Goal: Book appointment/travel/reservation

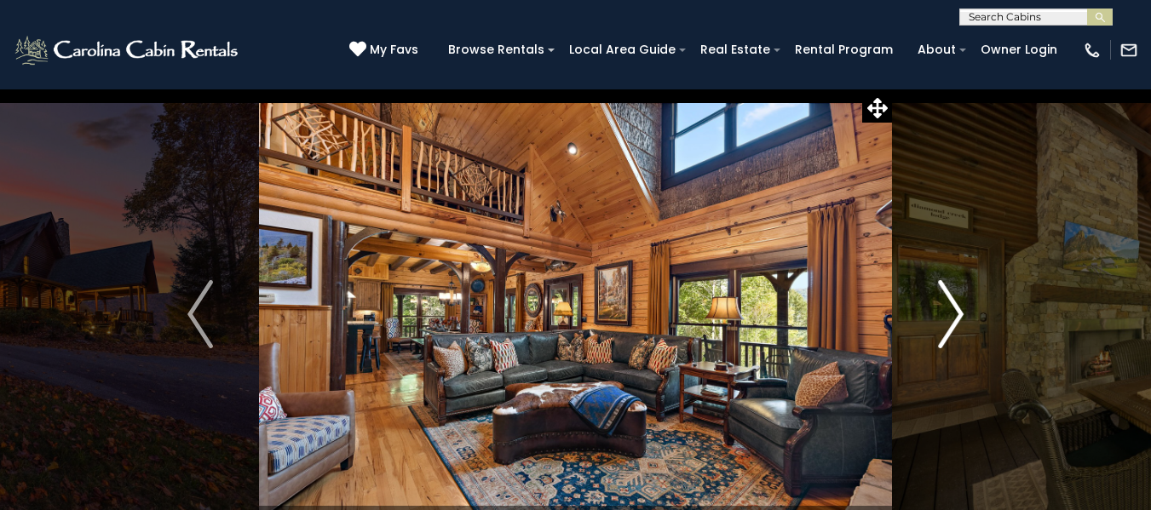
click at [945, 313] on img "Next" at bounding box center [951, 314] width 26 height 68
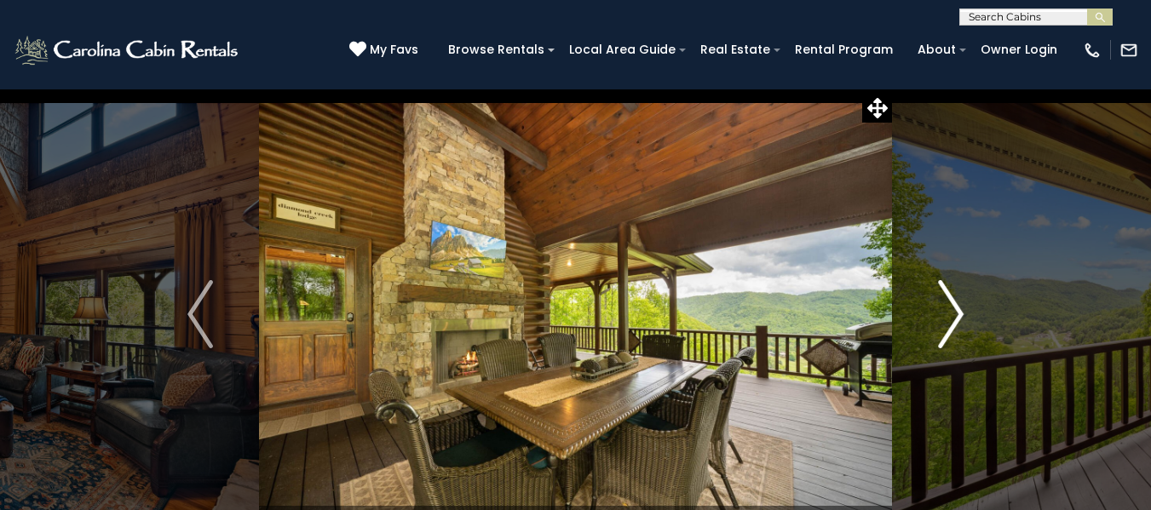
click at [943, 306] on img "Next" at bounding box center [951, 314] width 26 height 68
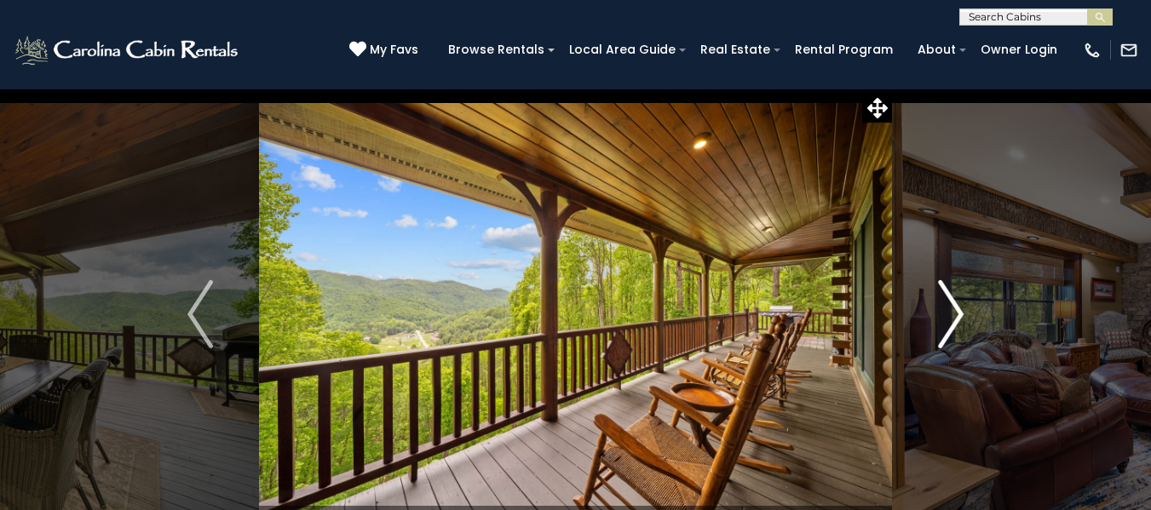
click at [947, 311] on img "Next" at bounding box center [951, 314] width 26 height 68
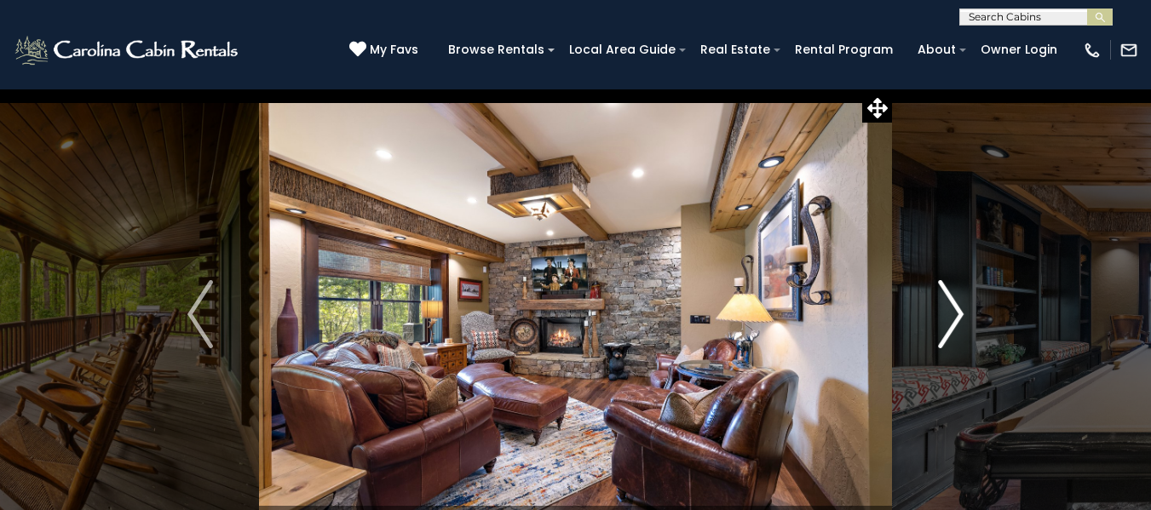
click at [945, 314] on img "Next" at bounding box center [951, 314] width 26 height 68
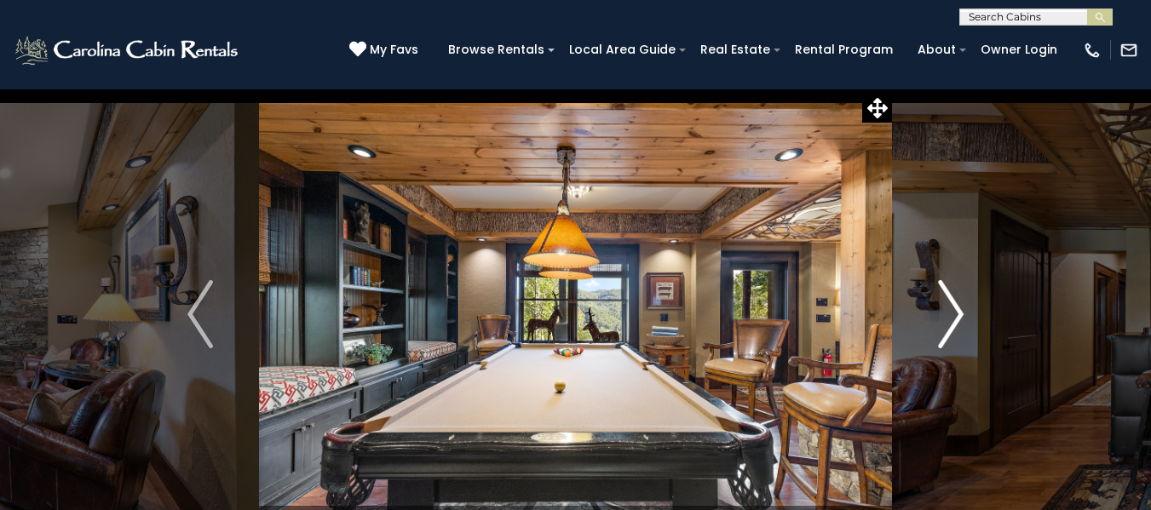
click at [947, 319] on img "Next" at bounding box center [951, 314] width 26 height 68
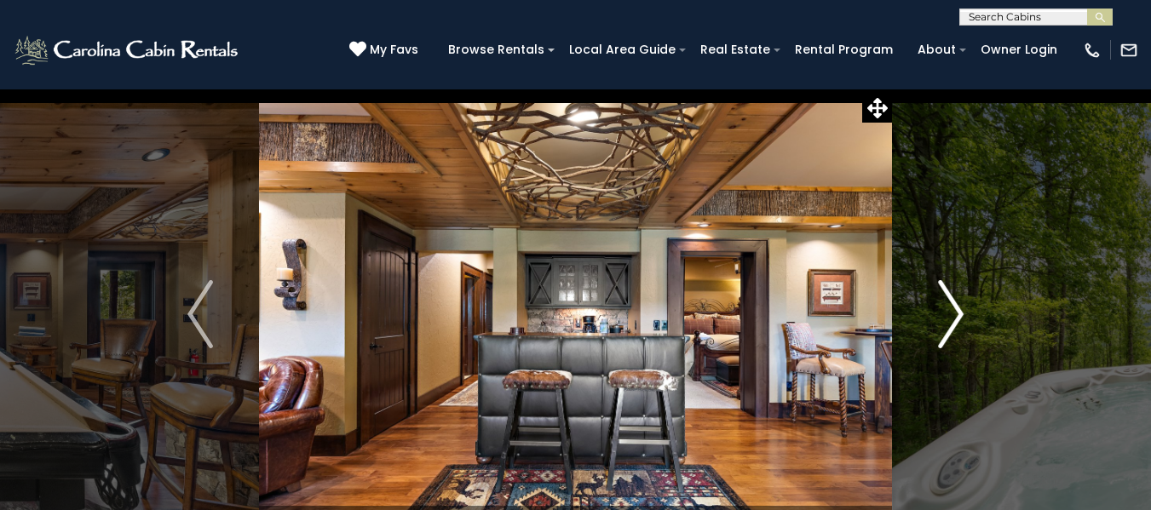
click at [943, 324] on img "Next" at bounding box center [951, 314] width 26 height 68
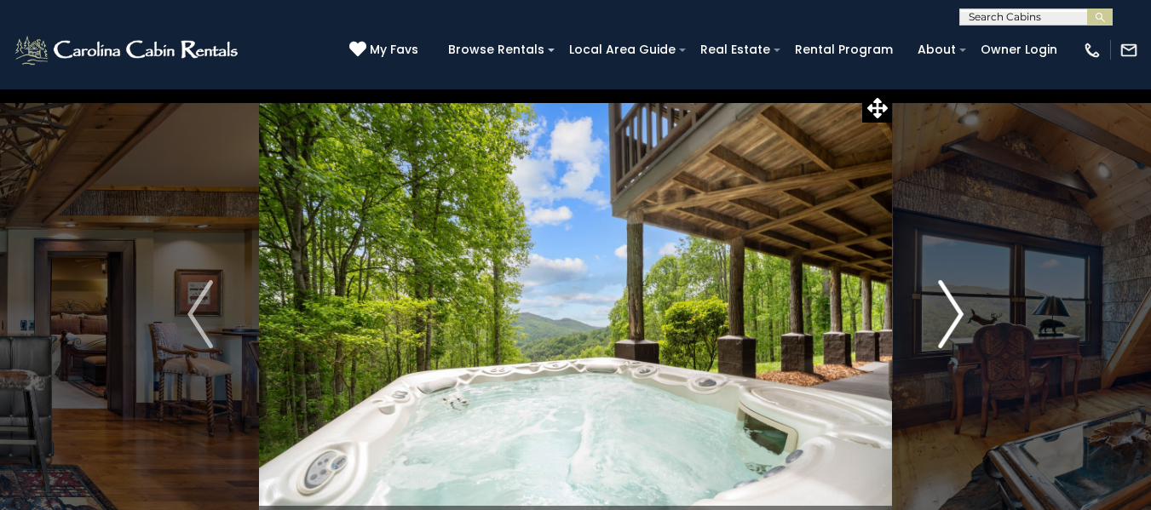
click at [946, 325] on img "Next" at bounding box center [951, 314] width 26 height 68
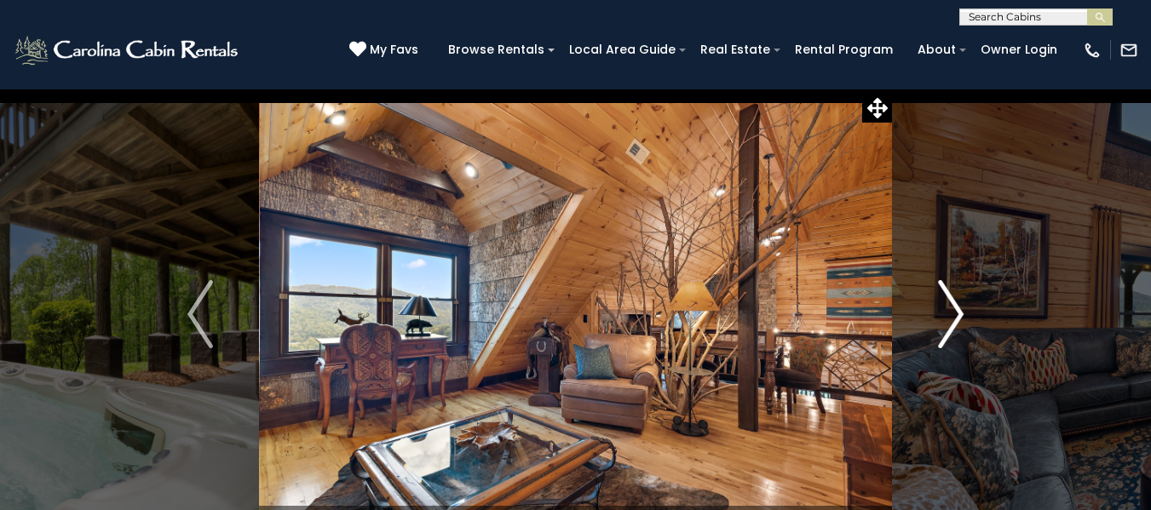
click at [943, 314] on img "Next" at bounding box center [951, 314] width 26 height 68
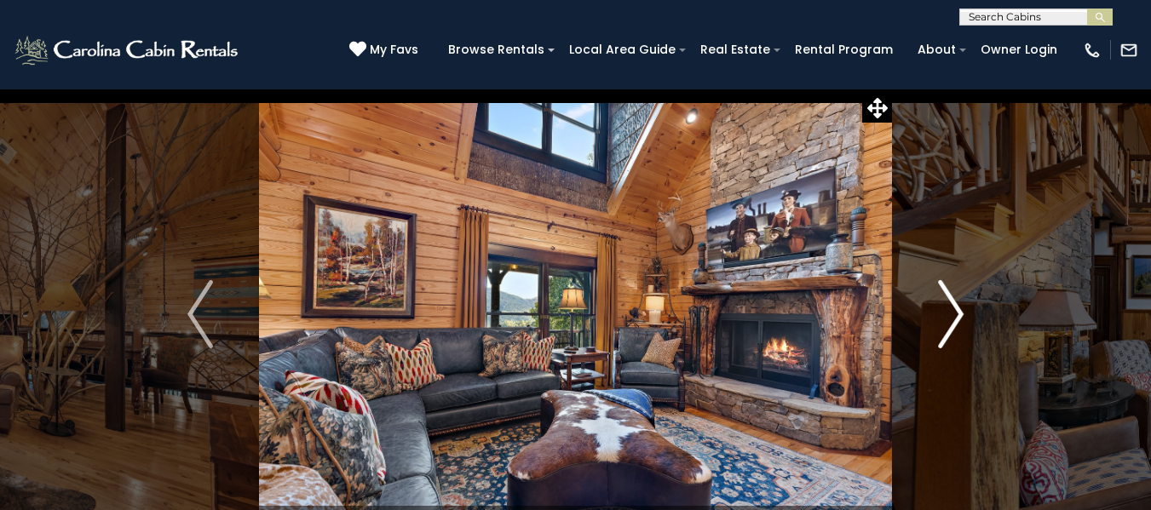
click at [941, 315] on img "Next" at bounding box center [951, 314] width 26 height 68
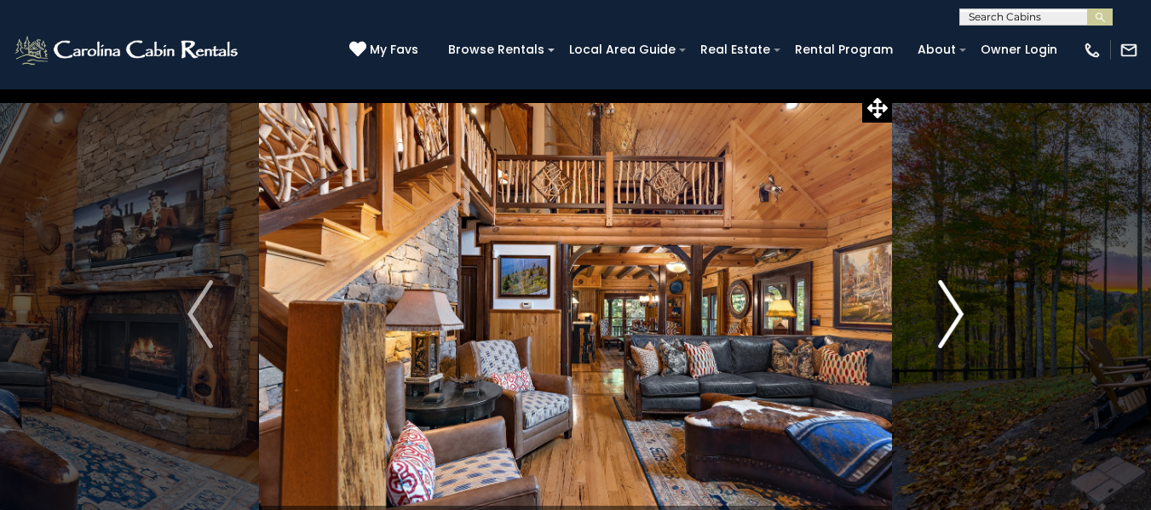
click at [938, 307] on img "Next" at bounding box center [951, 314] width 26 height 68
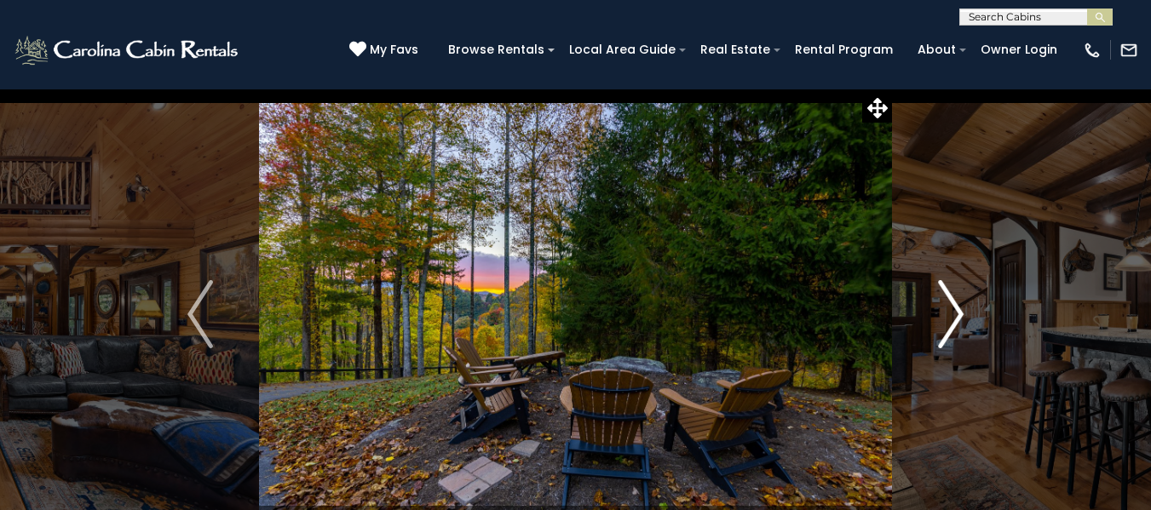
click at [931, 330] on button "Next" at bounding box center [951, 314] width 118 height 451
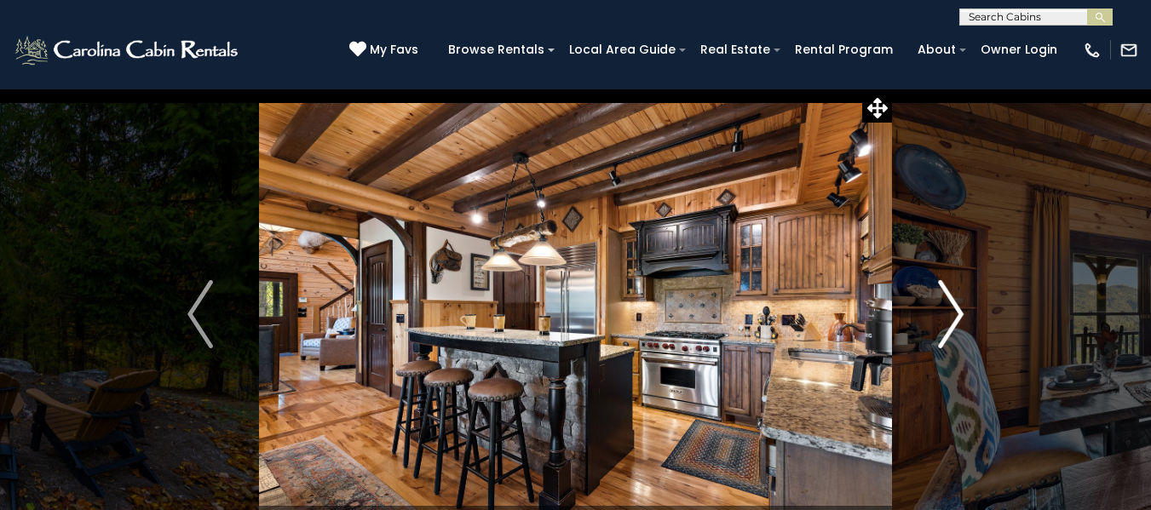
click at [939, 327] on img "Next" at bounding box center [951, 314] width 26 height 68
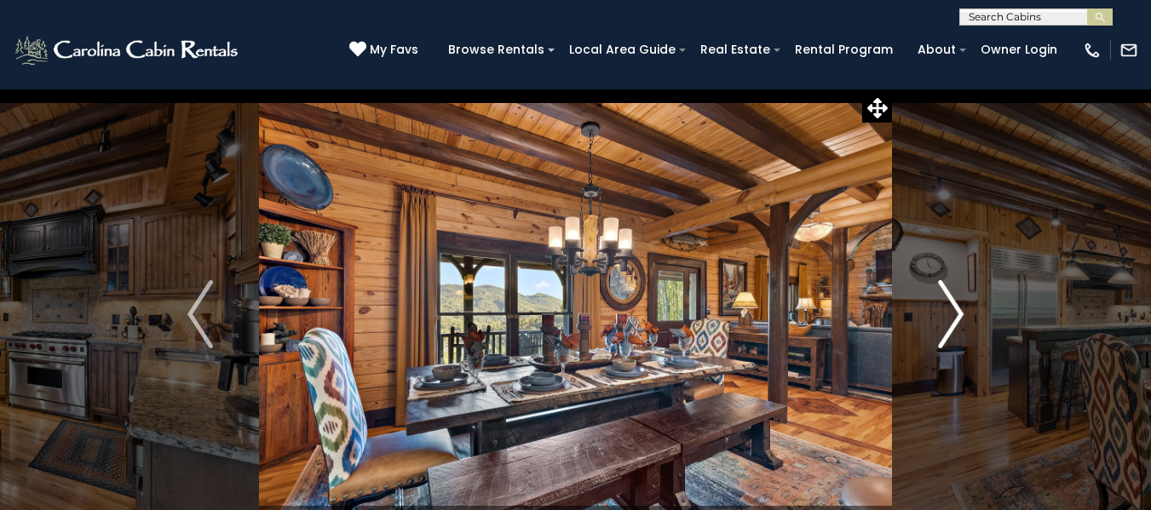
click at [939, 324] on img "Next" at bounding box center [951, 314] width 26 height 68
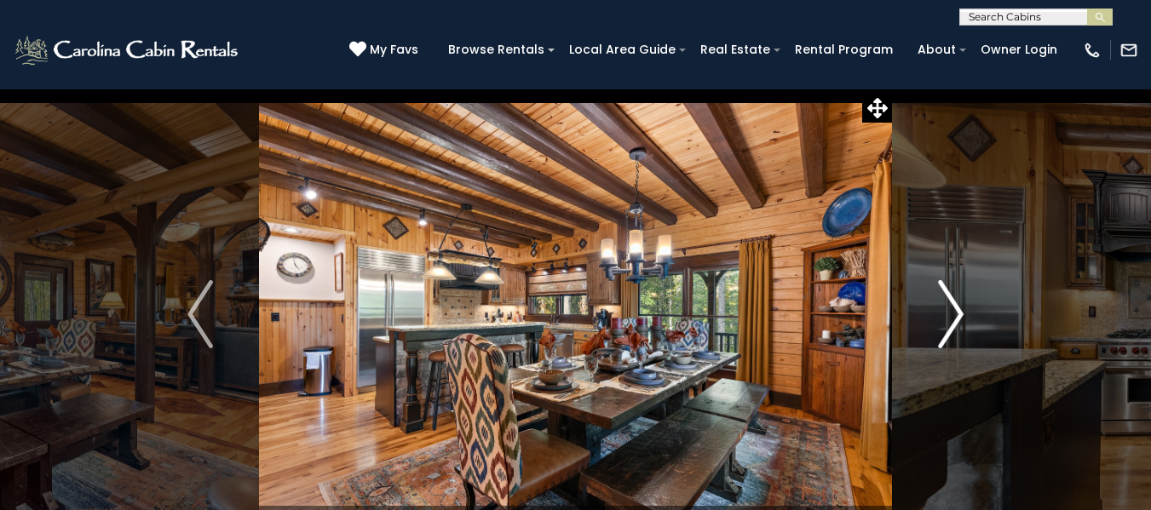
click at [939, 330] on img "Next" at bounding box center [951, 314] width 26 height 68
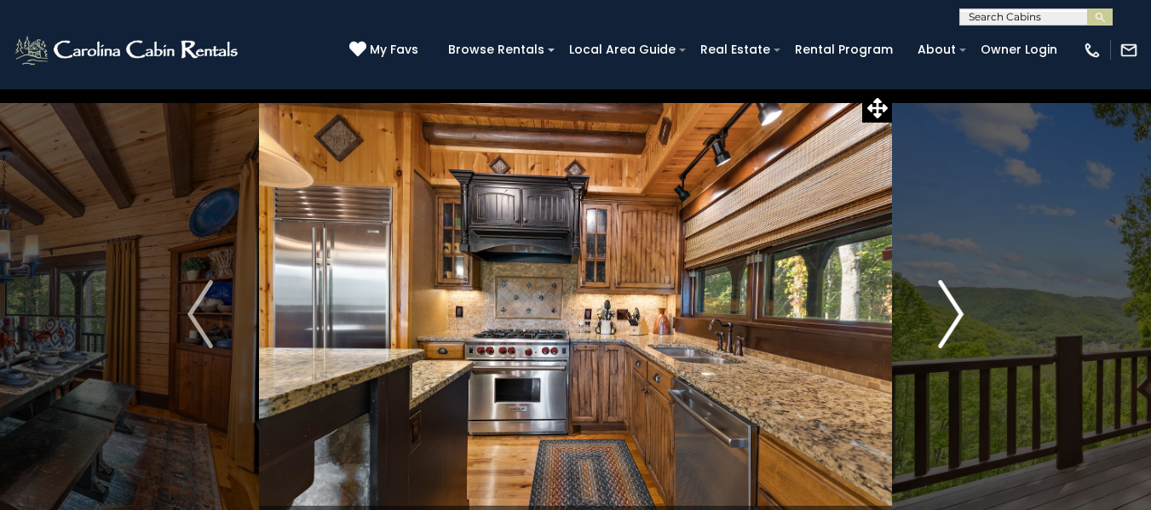
click at [940, 318] on img "Next" at bounding box center [951, 314] width 26 height 68
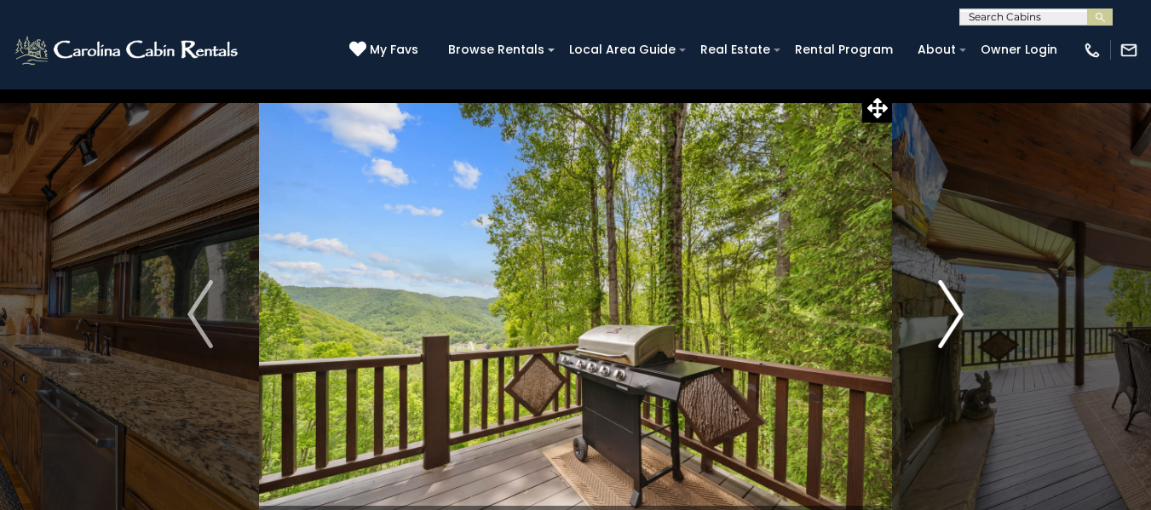
click at [938, 320] on img "Next" at bounding box center [951, 314] width 26 height 68
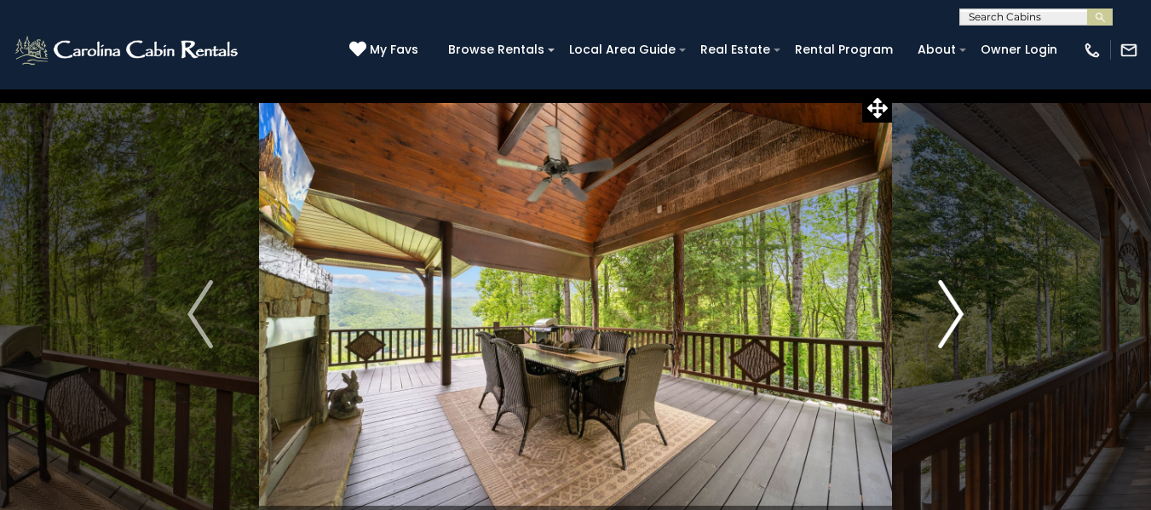
click at [937, 324] on button "Next" at bounding box center [951, 314] width 118 height 451
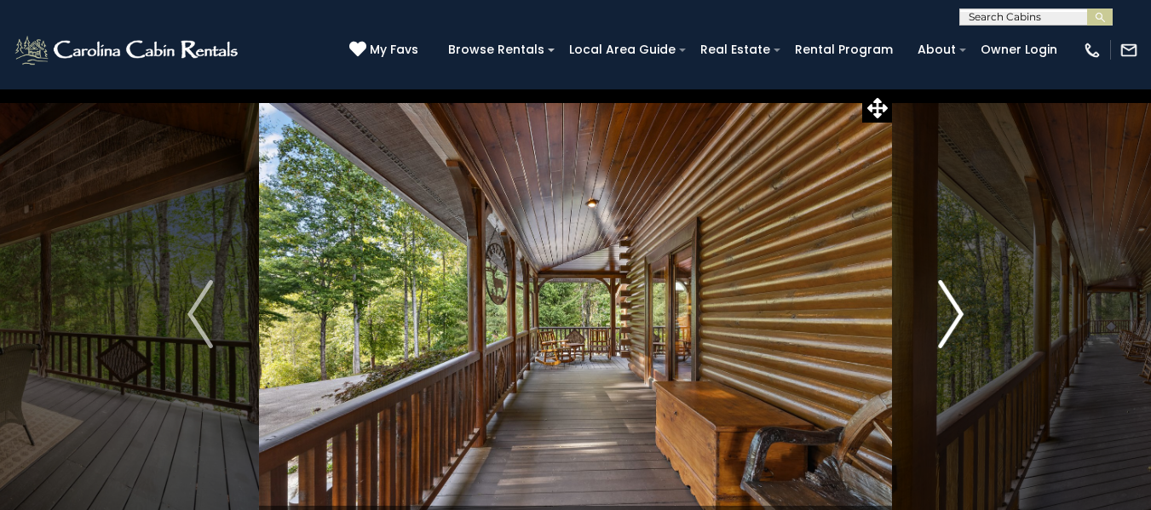
click at [952, 317] on img "Next" at bounding box center [951, 314] width 26 height 68
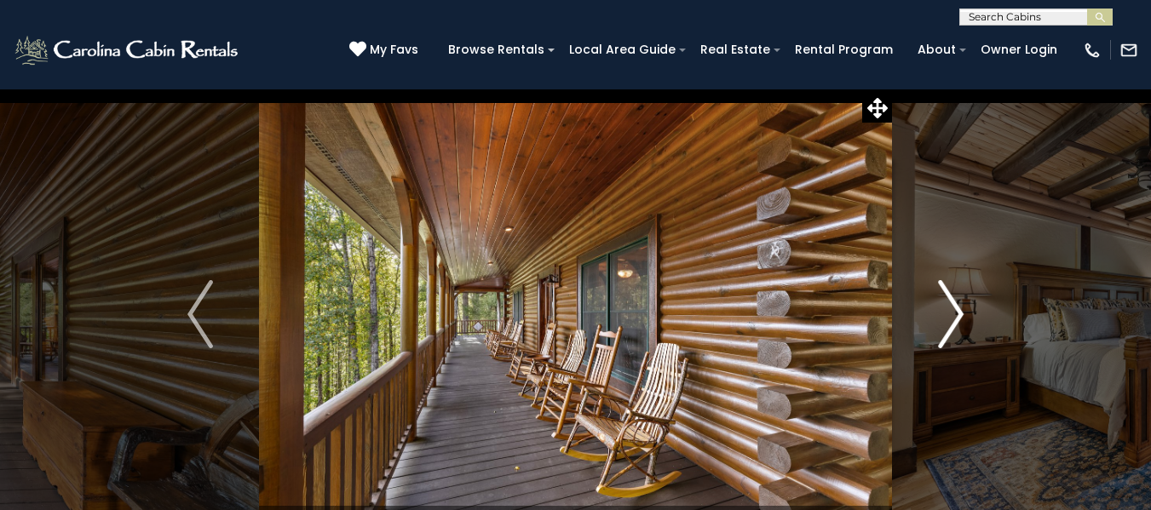
click at [947, 326] on img "Next" at bounding box center [951, 314] width 26 height 68
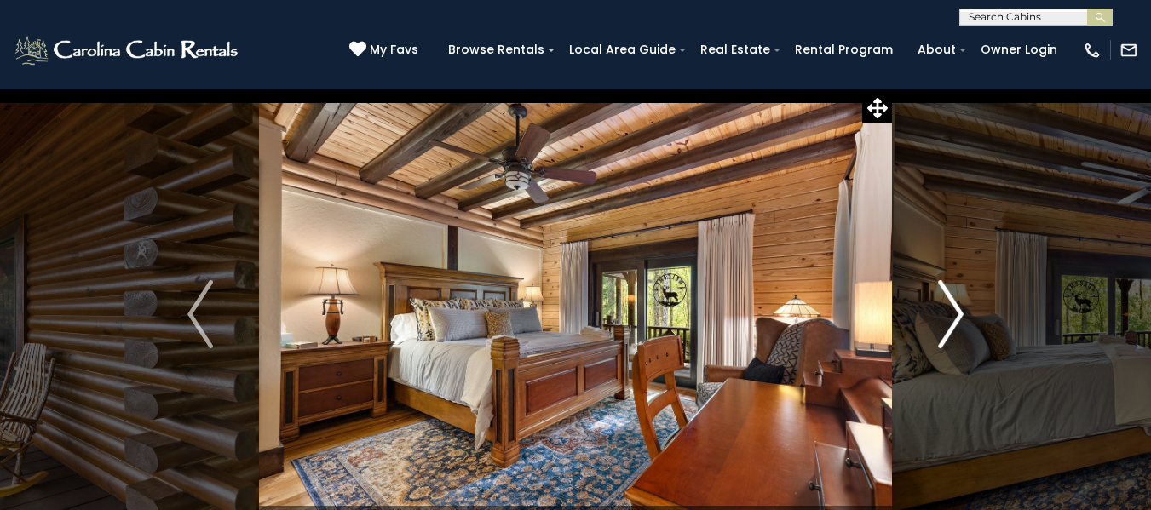
click at [944, 310] on img "Next" at bounding box center [951, 314] width 26 height 68
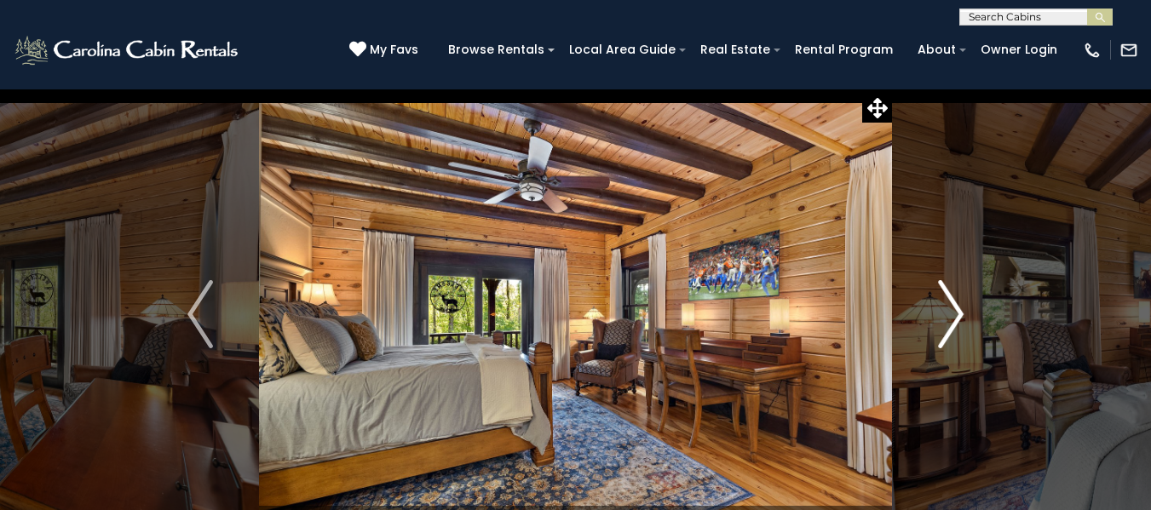
click at [957, 319] on img "Next" at bounding box center [951, 314] width 26 height 68
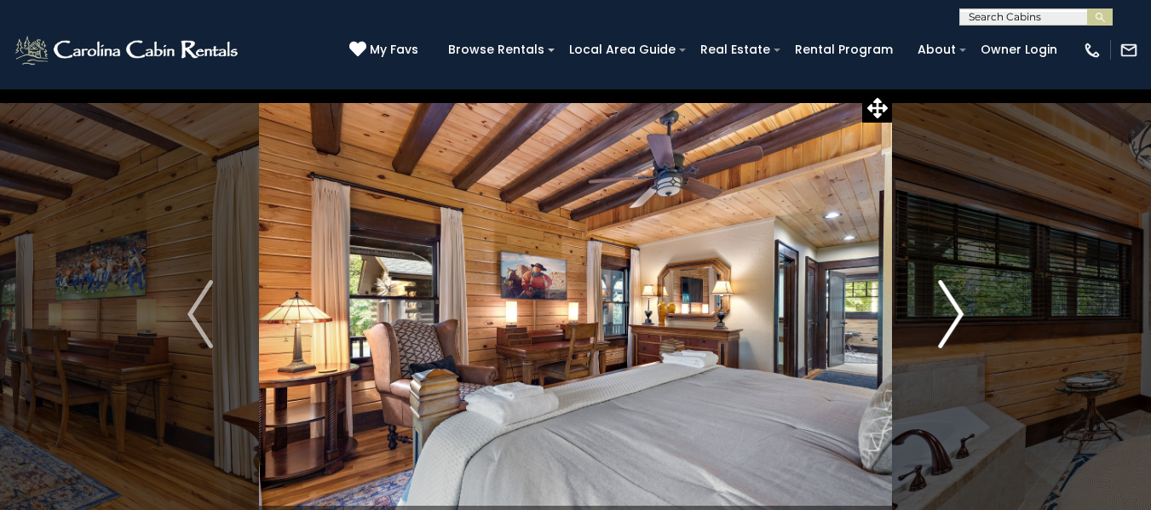
click at [944, 321] on img "Next" at bounding box center [951, 314] width 26 height 68
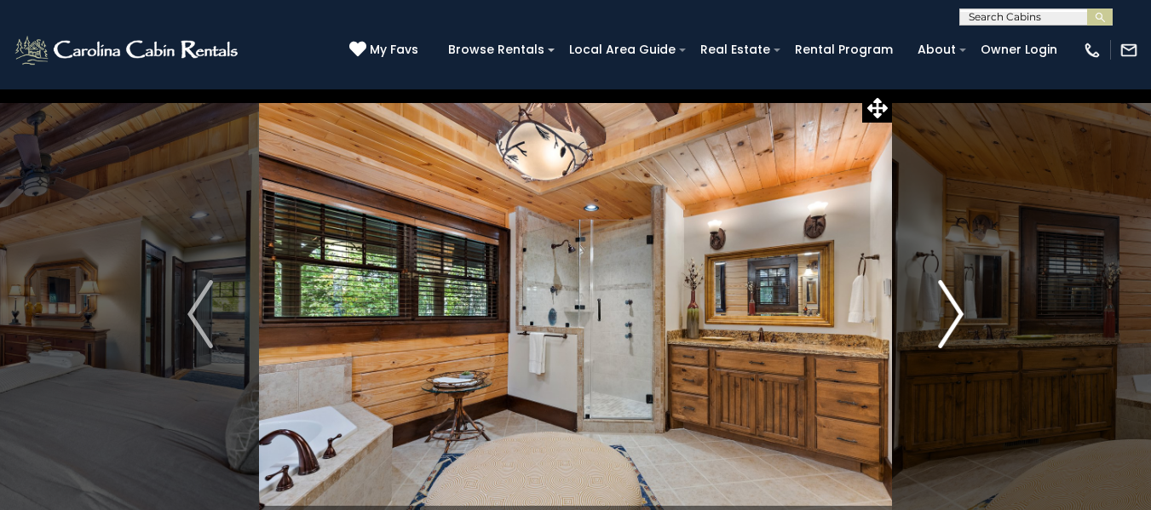
click at [953, 319] on img "Next" at bounding box center [951, 314] width 26 height 68
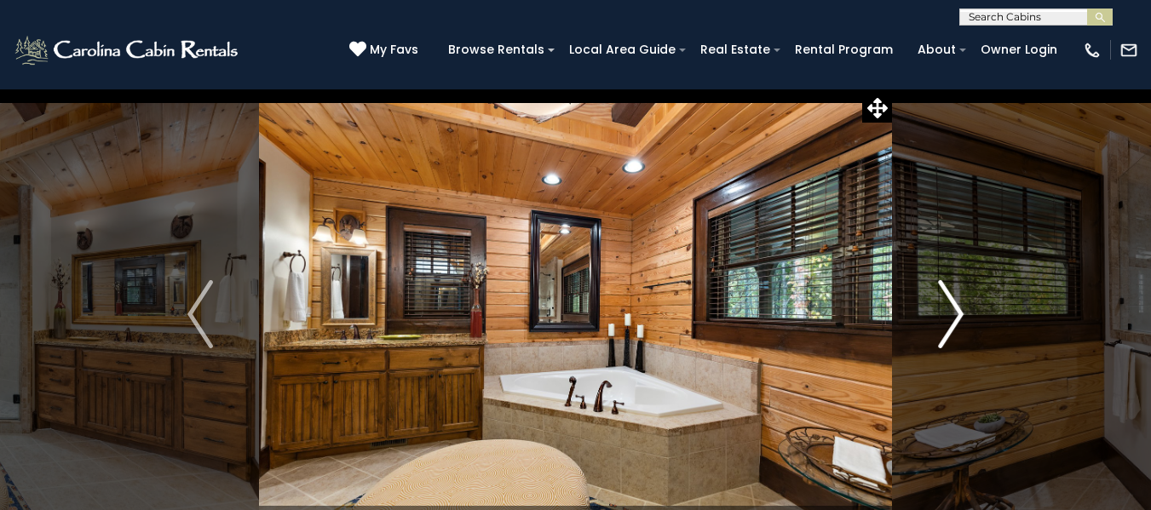
click at [950, 316] on img "Next" at bounding box center [951, 314] width 26 height 68
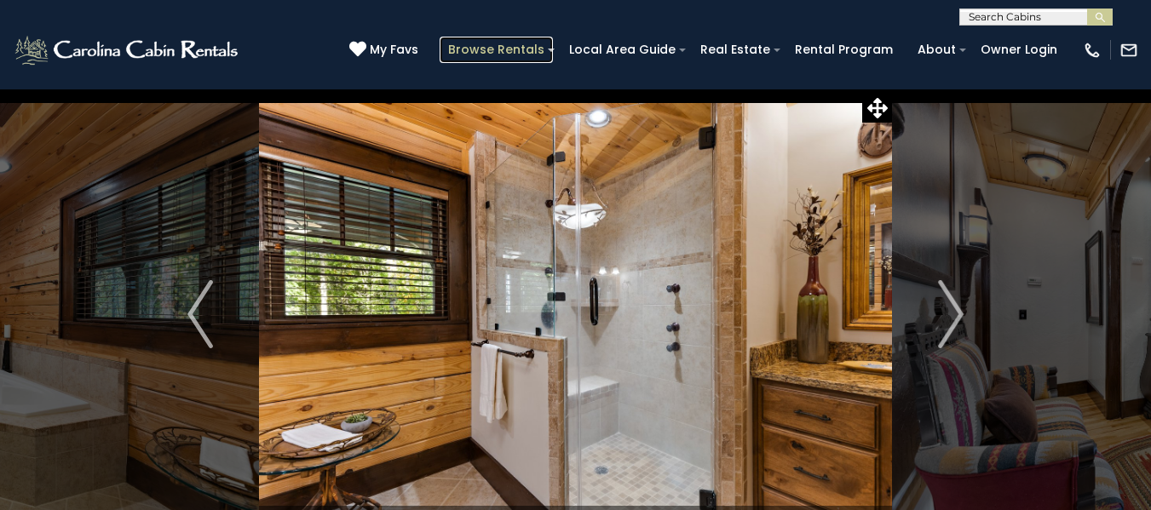
click at [523, 50] on link "Browse Rentals" at bounding box center [495, 50] width 113 height 26
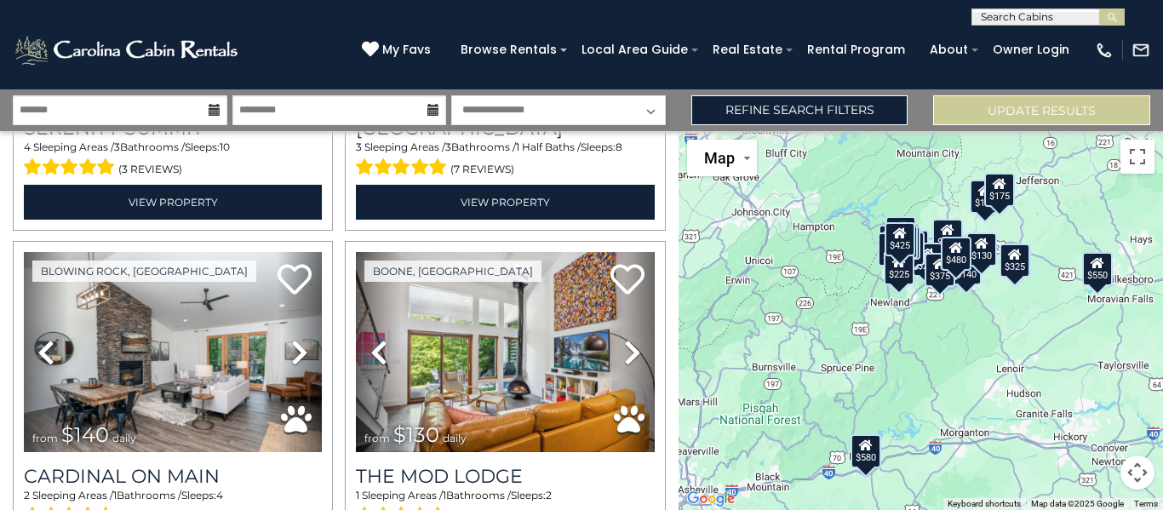
scroll to position [3421, 0]
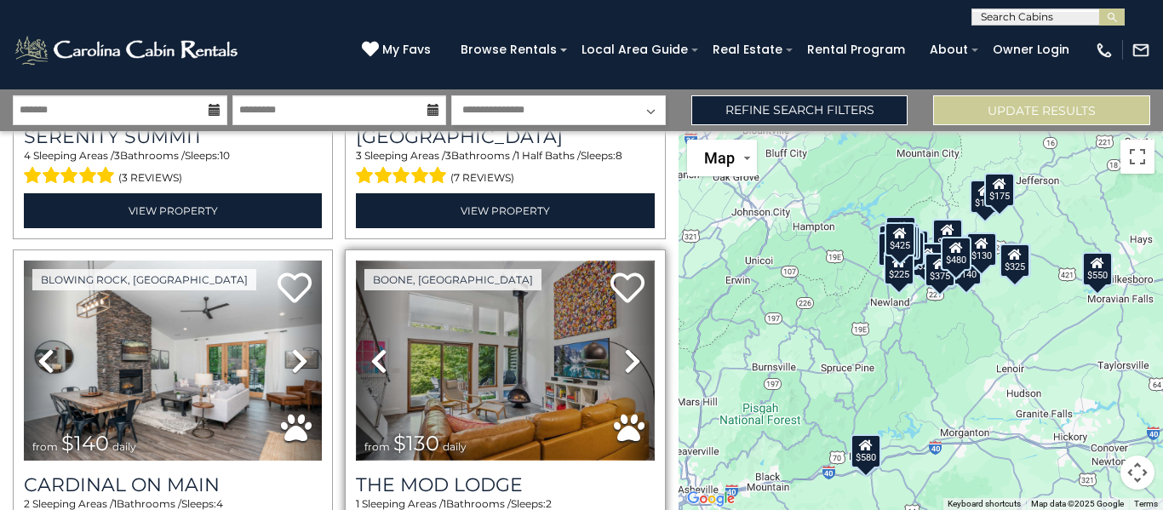
click at [571, 359] on img at bounding box center [505, 361] width 298 height 200
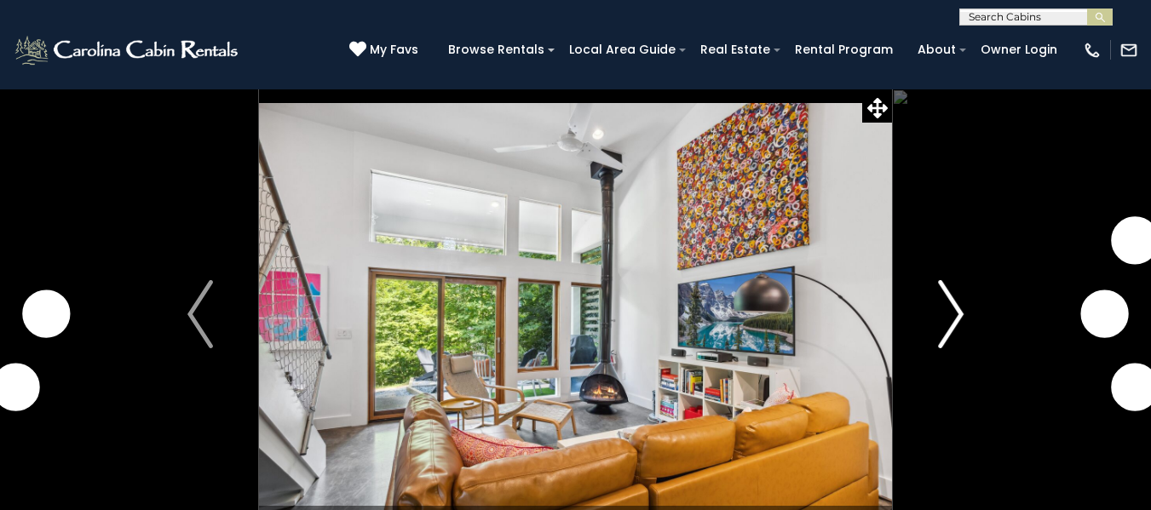
click at [946, 321] on img "Next" at bounding box center [951, 314] width 26 height 68
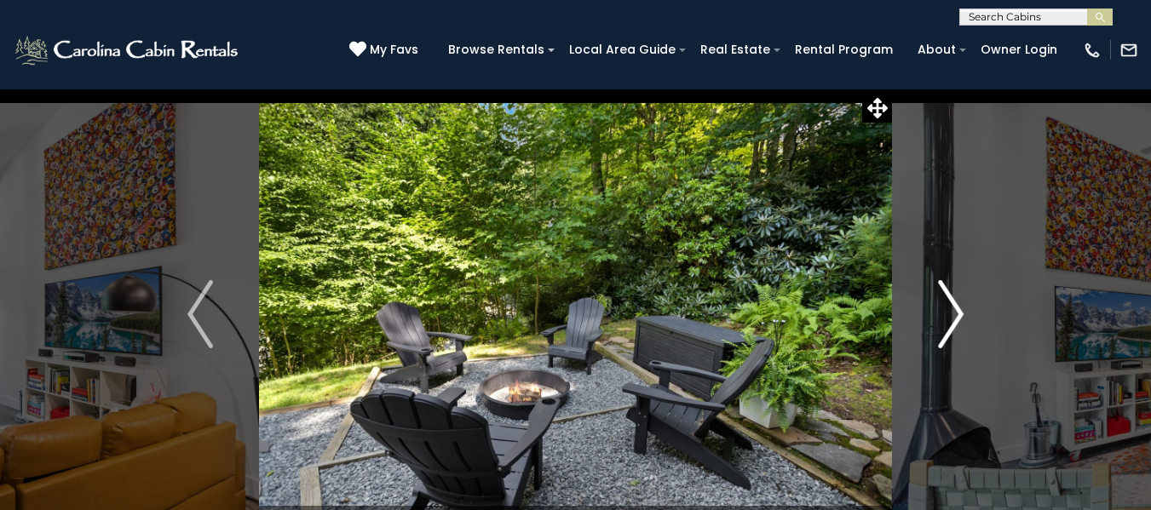
click at [956, 316] on img "Next" at bounding box center [951, 314] width 26 height 68
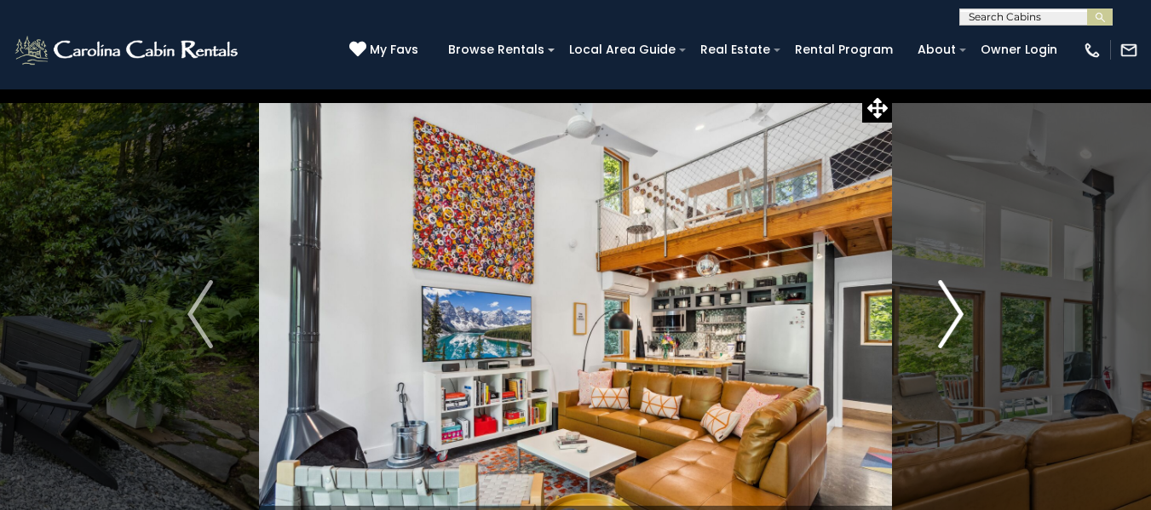
click at [943, 318] on img "Next" at bounding box center [951, 314] width 26 height 68
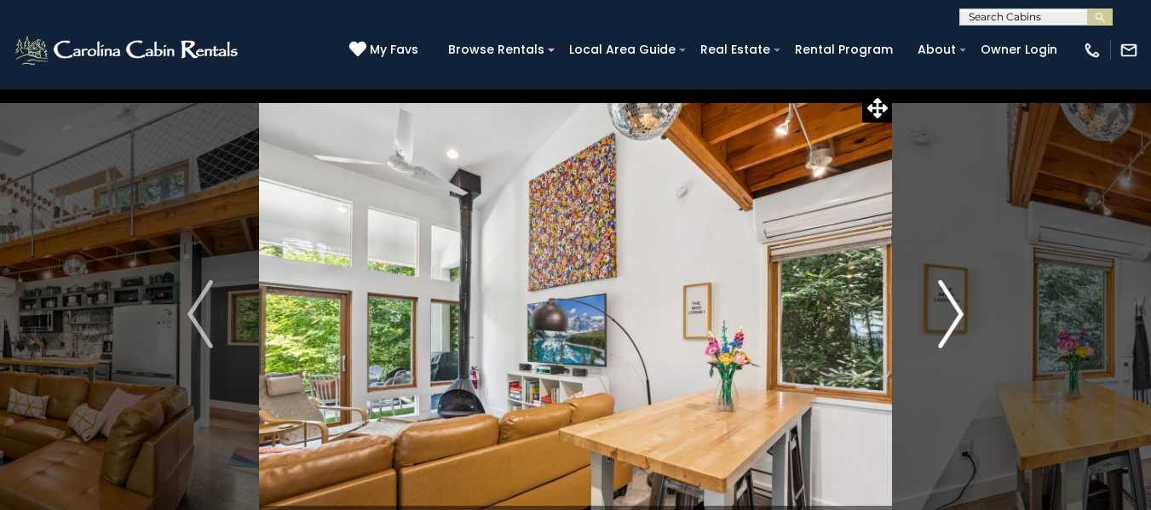
click at [947, 324] on img "Next" at bounding box center [951, 314] width 26 height 68
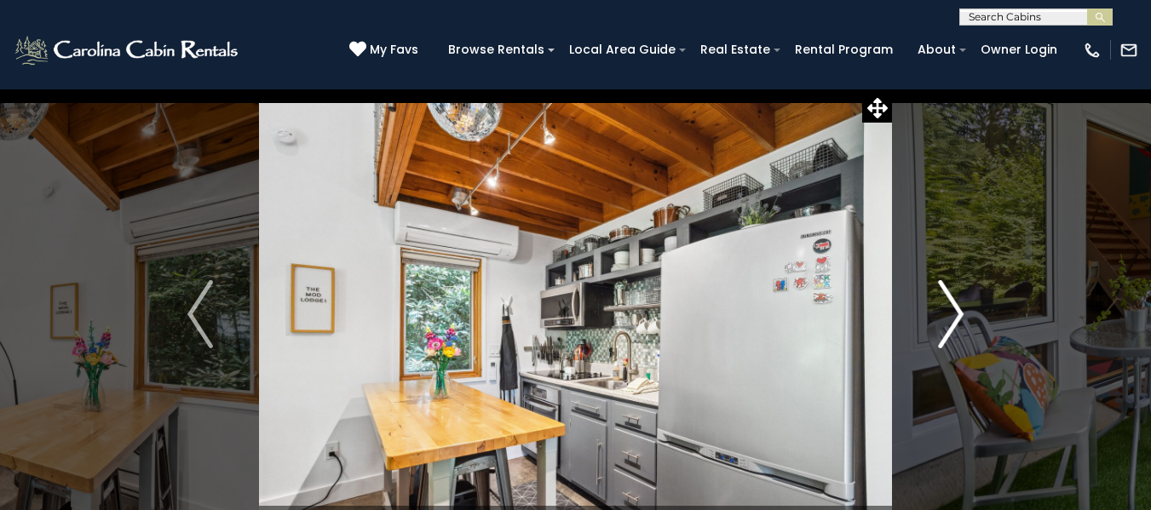
click at [947, 319] on img "Next" at bounding box center [951, 314] width 26 height 68
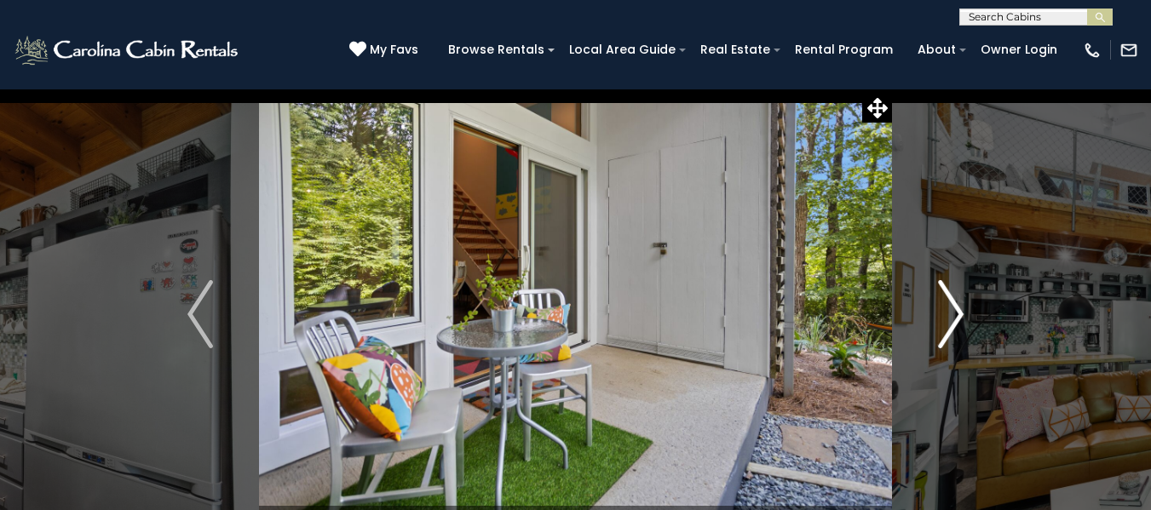
click at [953, 319] on img "Next" at bounding box center [951, 314] width 26 height 68
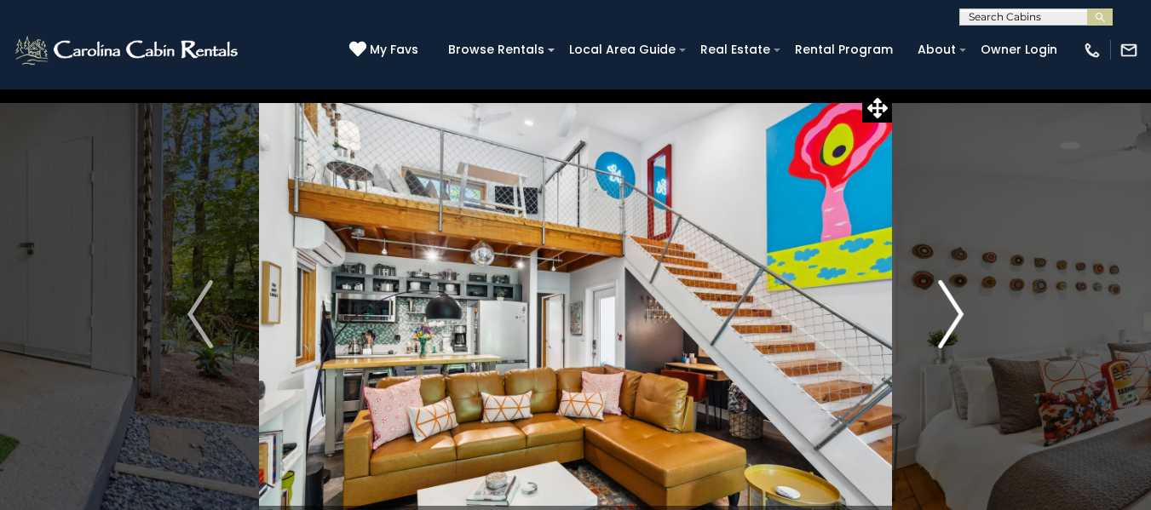
click at [954, 317] on img "Next" at bounding box center [951, 314] width 26 height 68
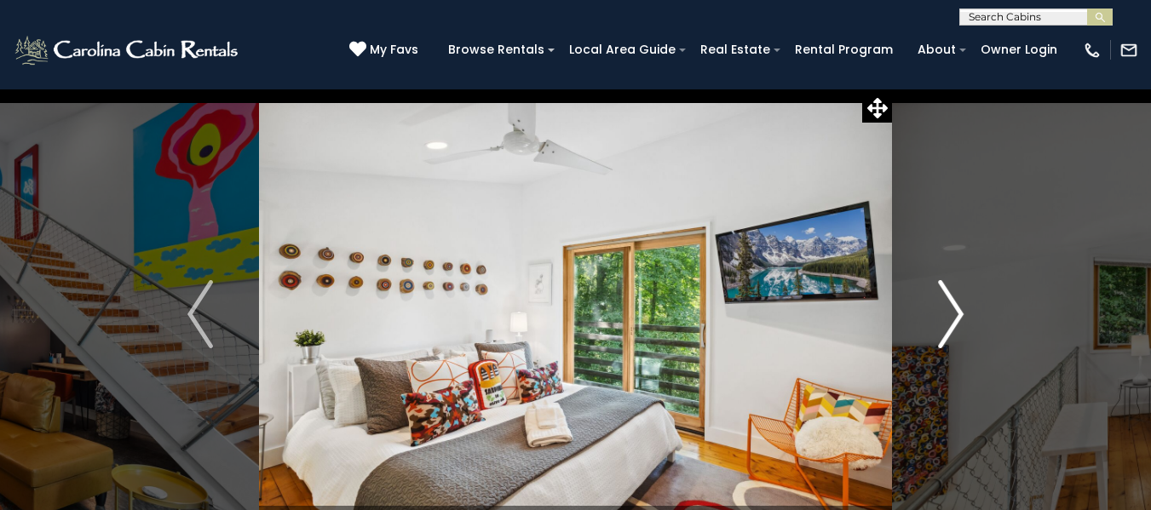
click at [955, 323] on img "Next" at bounding box center [951, 314] width 26 height 68
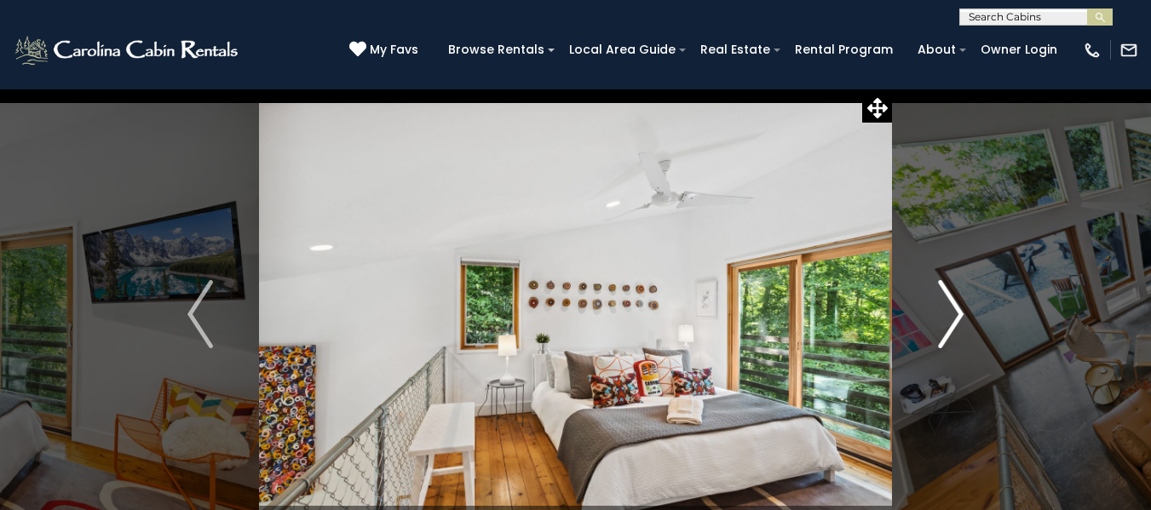
click at [949, 323] on img "Next" at bounding box center [951, 314] width 26 height 68
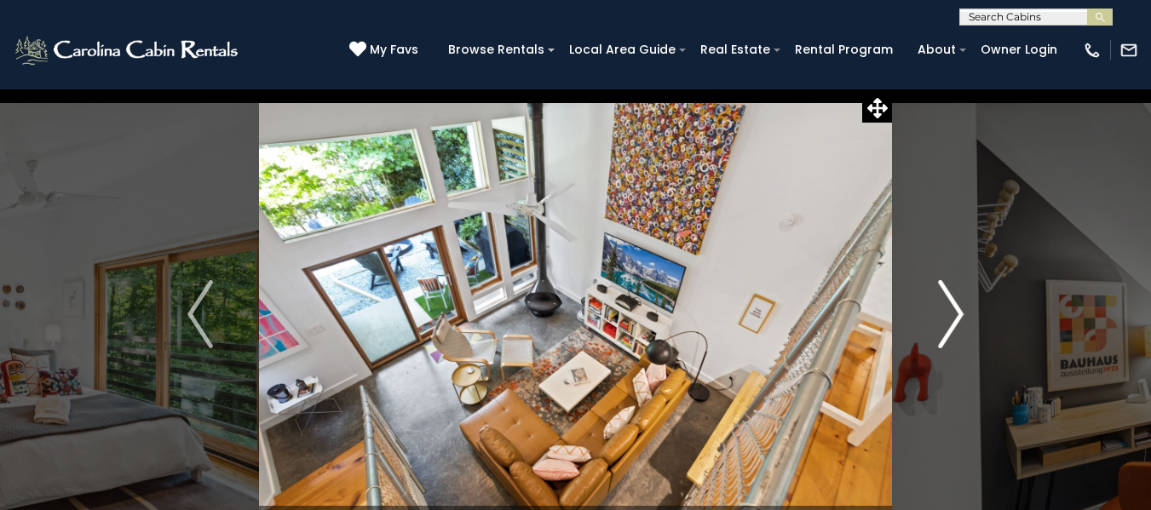
click at [951, 323] on img "Next" at bounding box center [951, 314] width 26 height 68
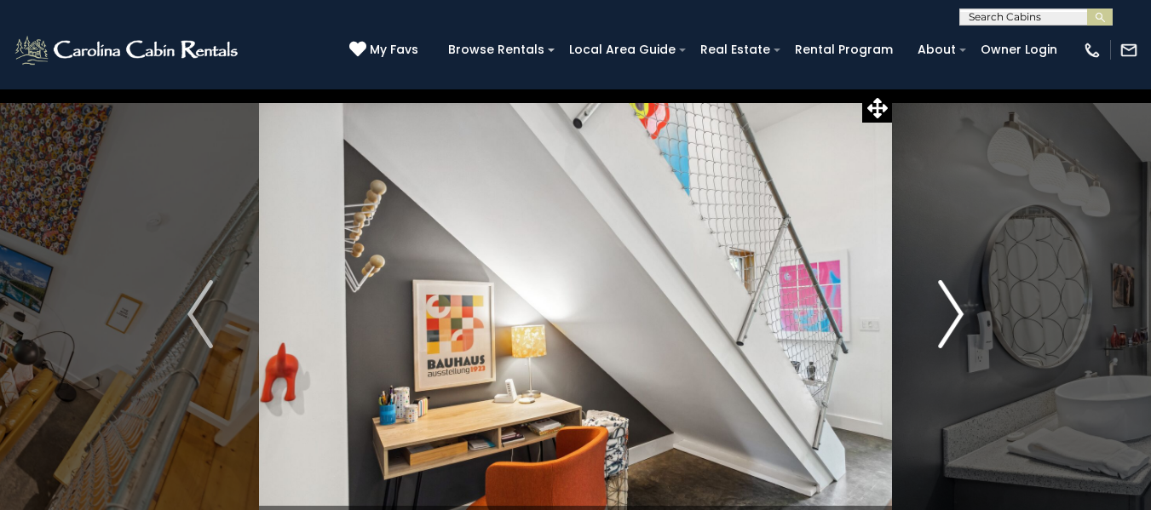
click at [947, 321] on img "Next" at bounding box center [951, 314] width 26 height 68
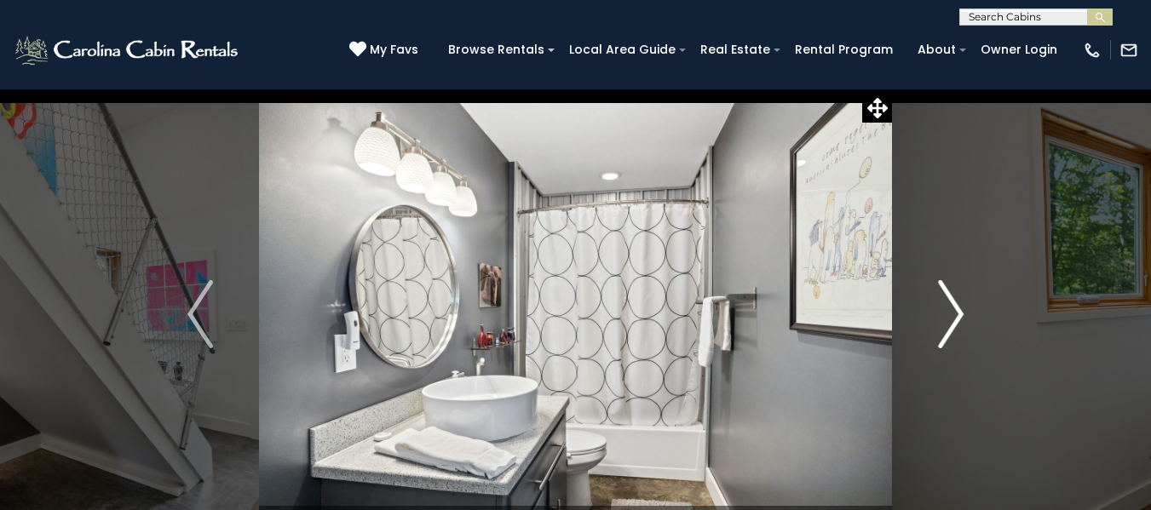
click at [942, 330] on img "Next" at bounding box center [951, 314] width 26 height 68
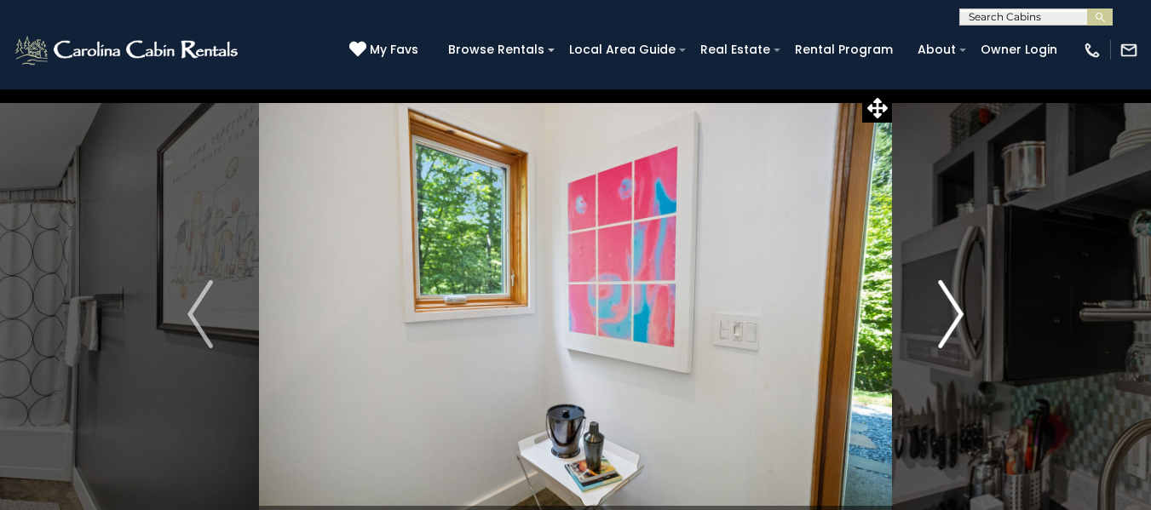
click at [945, 330] on img "Next" at bounding box center [951, 314] width 26 height 68
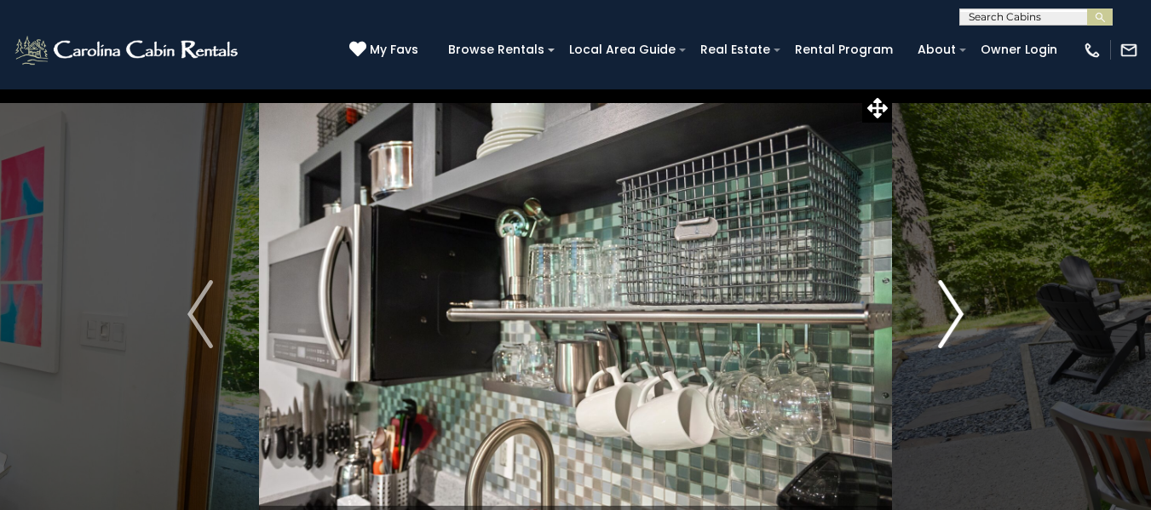
click at [954, 324] on img "Next" at bounding box center [951, 314] width 26 height 68
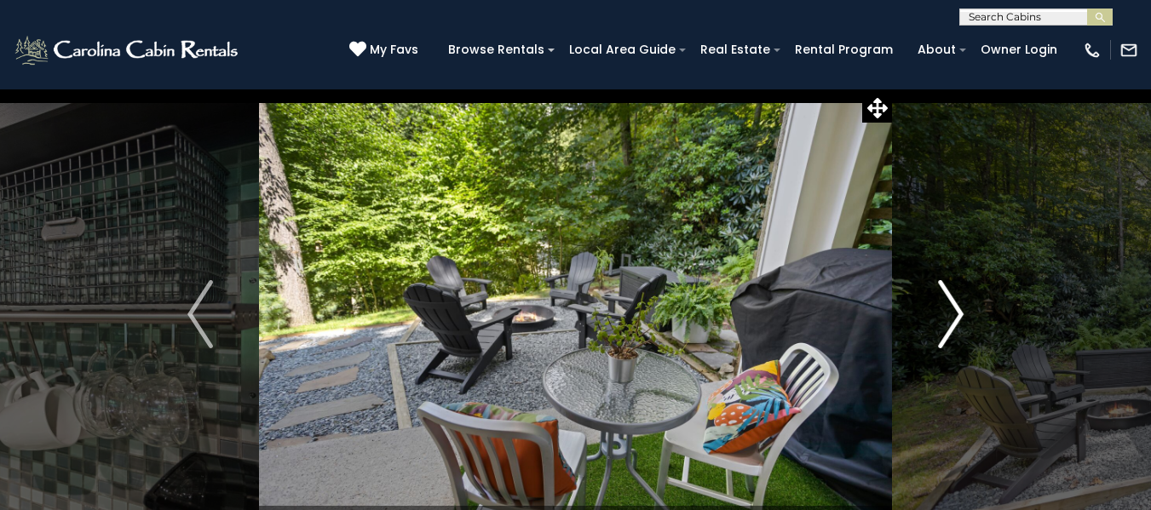
click at [949, 322] on img "Next" at bounding box center [951, 314] width 26 height 68
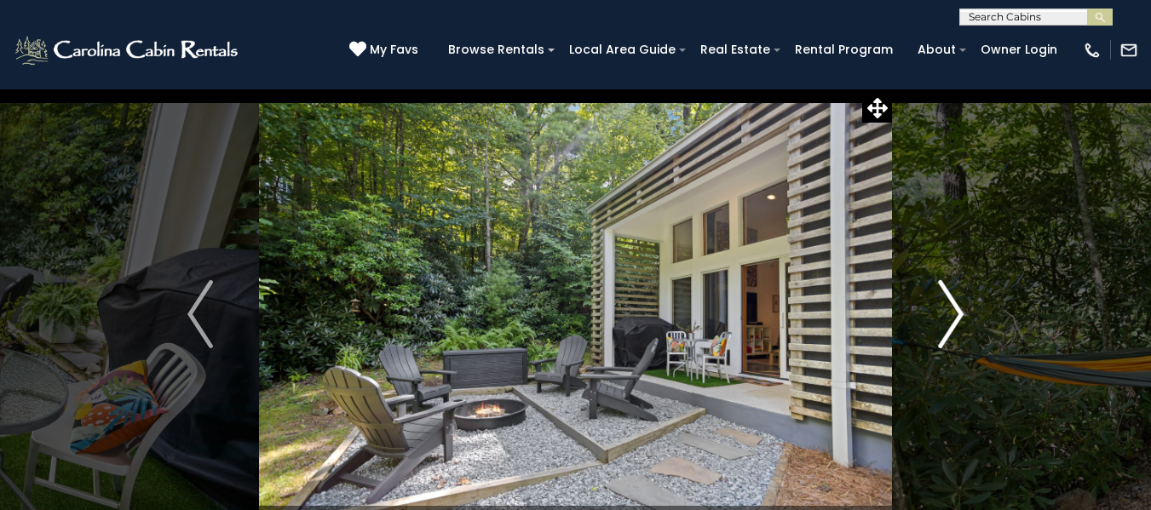
click at [953, 316] on img "Next" at bounding box center [951, 314] width 26 height 68
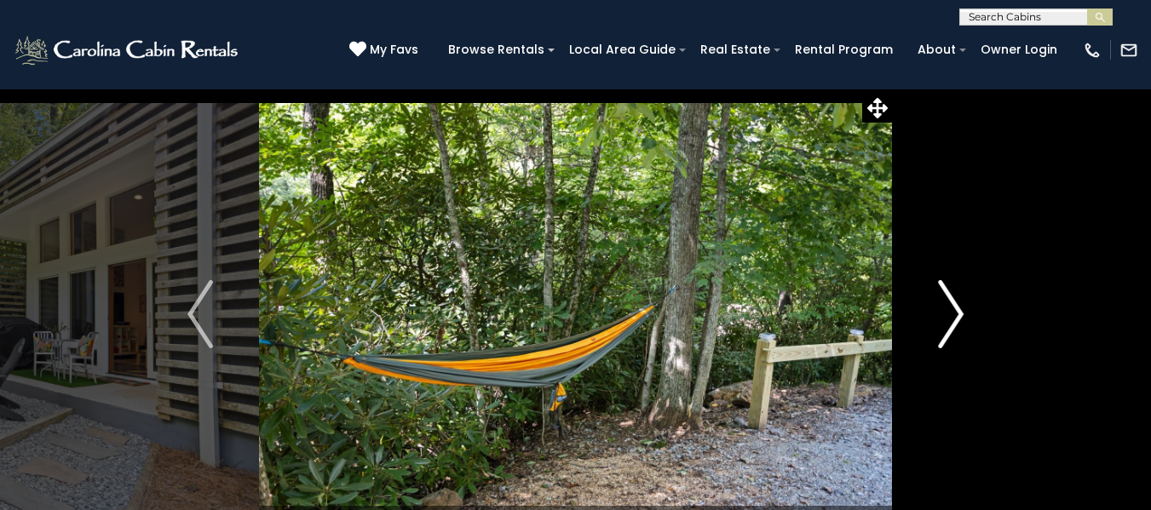
click at [953, 320] on img "Next" at bounding box center [951, 314] width 26 height 68
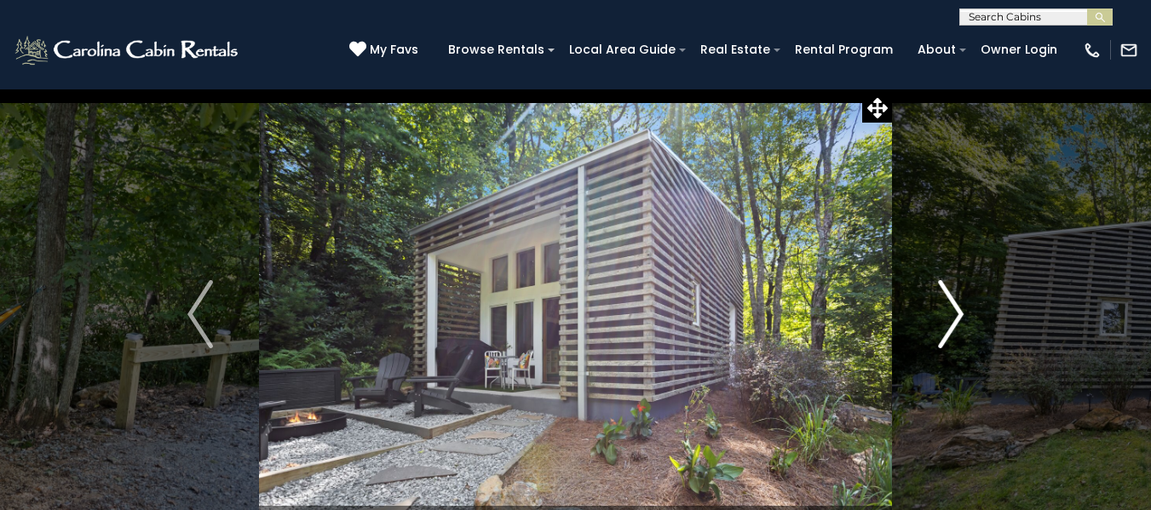
click at [952, 320] on img "Next" at bounding box center [951, 314] width 26 height 68
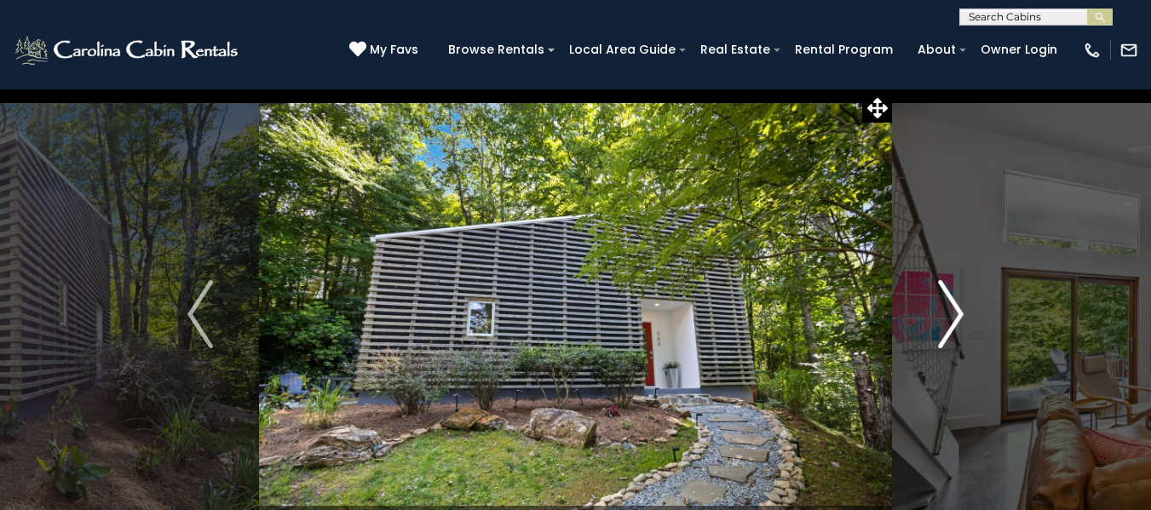
click at [950, 322] on img "Next" at bounding box center [951, 314] width 26 height 68
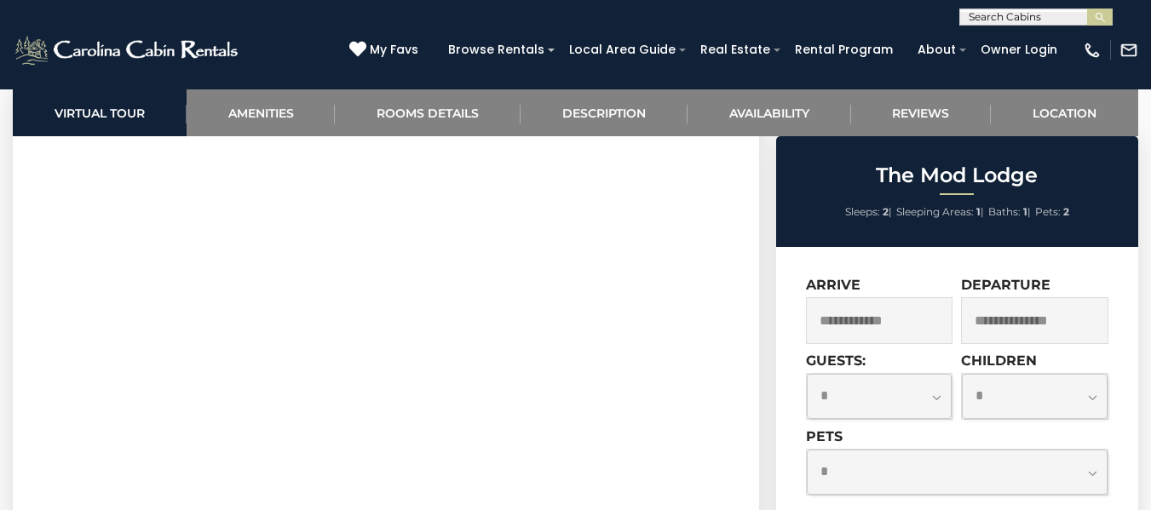
scroll to position [741, 0]
click at [905, 328] on input "text" at bounding box center [879, 320] width 147 height 47
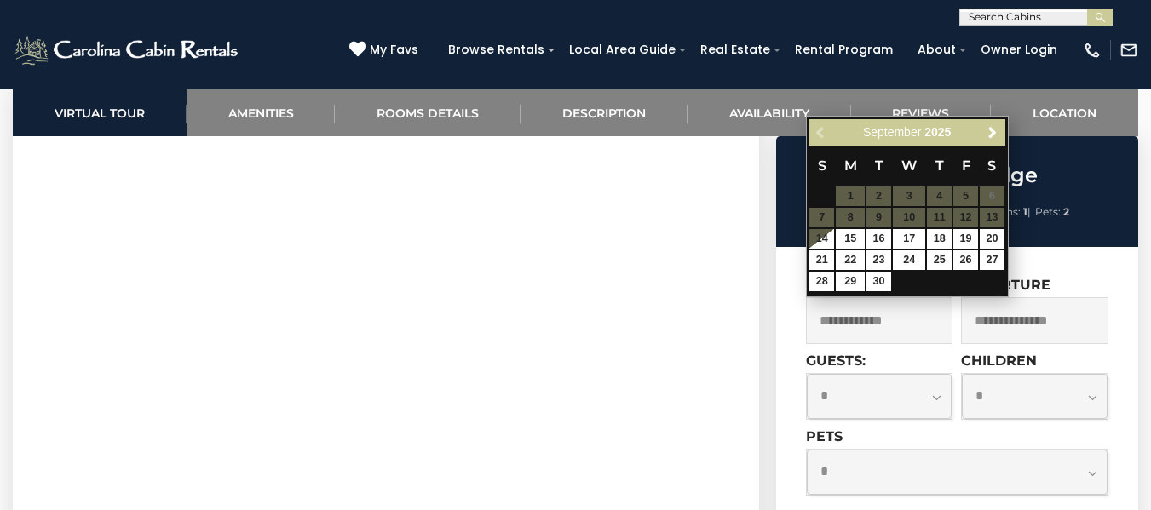
click at [993, 219] on table "S M T W T F S 1 2 3 4 5 6 7 8 9 10 11 12 13 14 15 16 17 18 19 20 21 22 23 24 25…" at bounding box center [906, 219] width 196 height 146
click at [992, 238] on link "20" at bounding box center [991, 239] width 25 height 20
type input "**********"
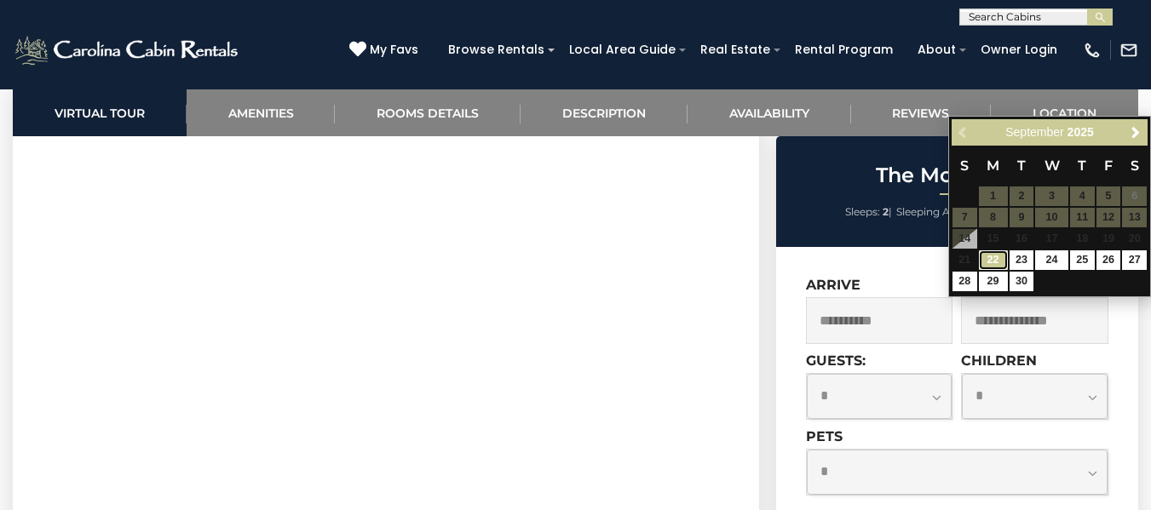
click at [993, 261] on link "22" at bounding box center [993, 260] width 29 height 20
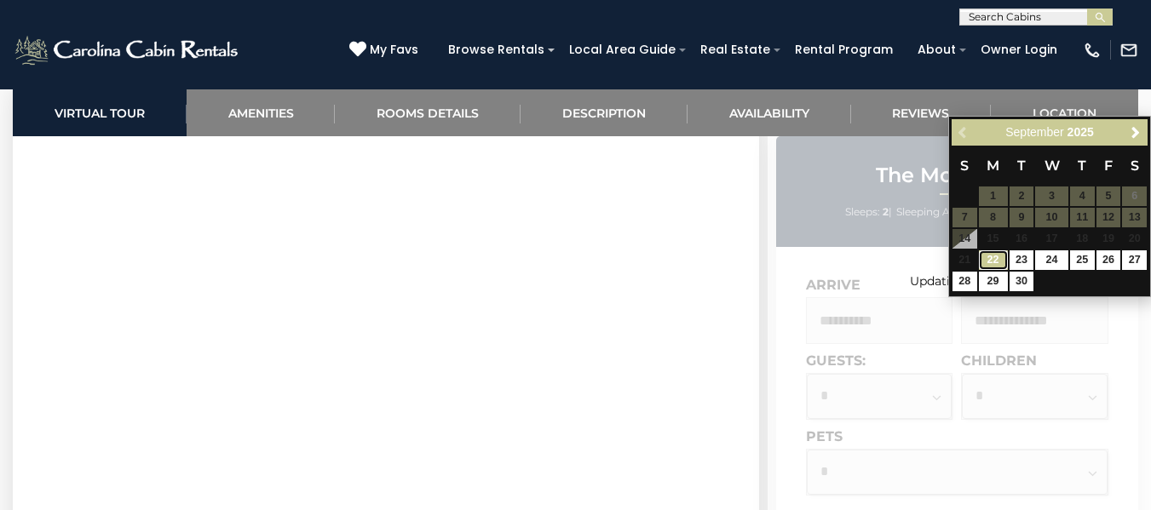
type input "**********"
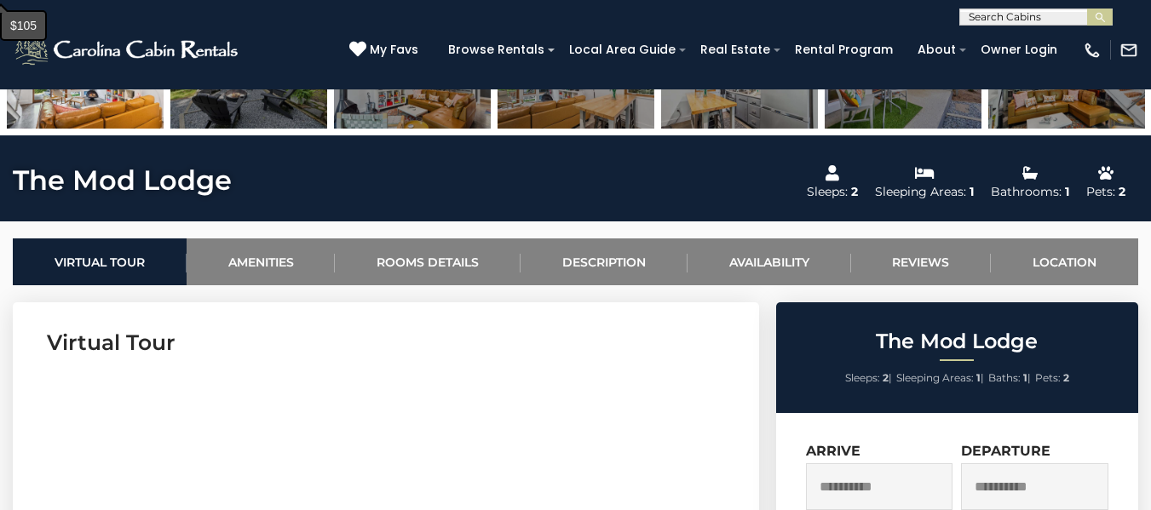
scroll to position [245, 0]
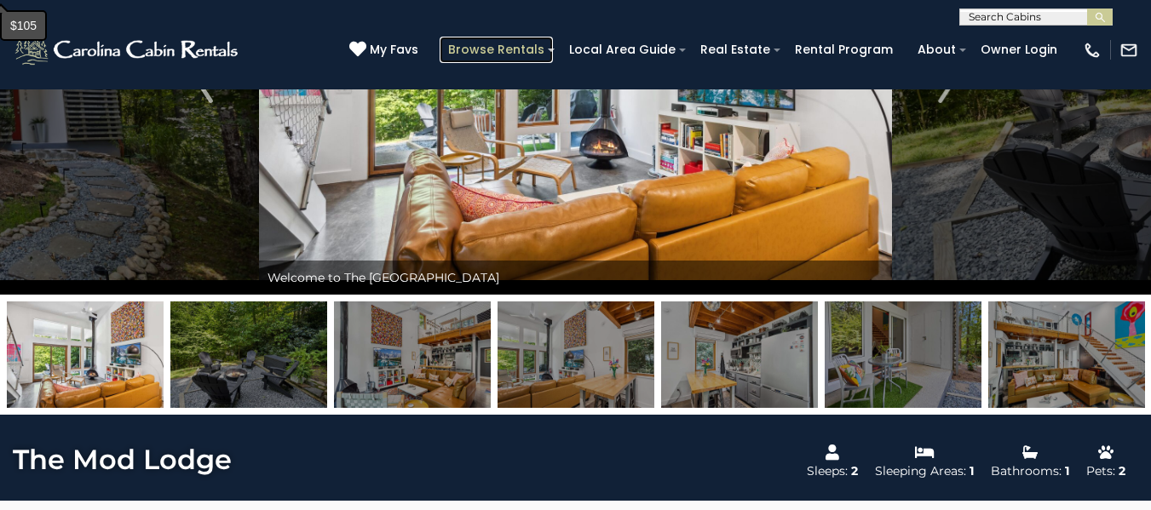
click at [531, 54] on link "Browse Rentals" at bounding box center [495, 50] width 113 height 26
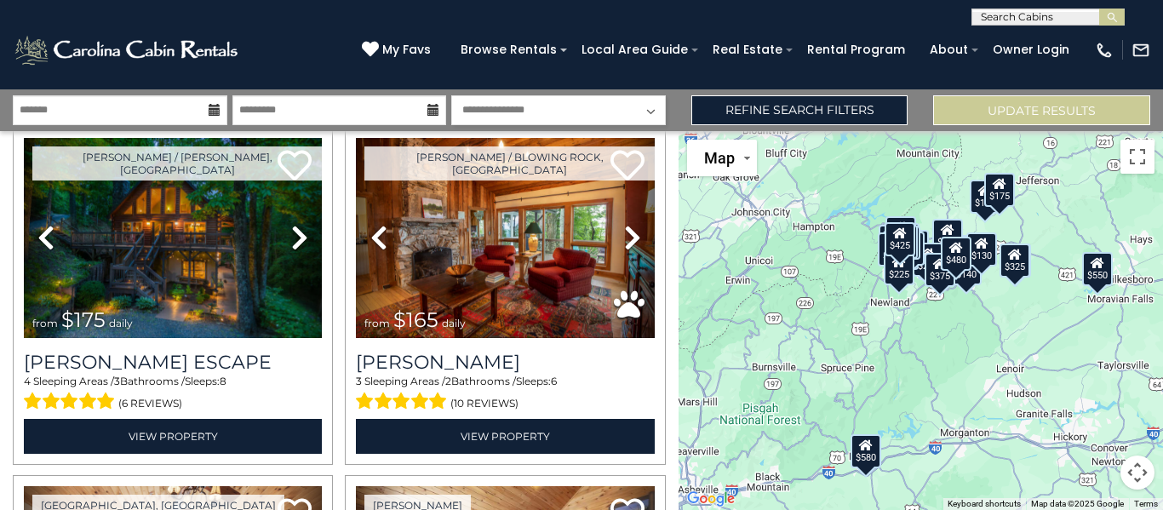
scroll to position [401, 0]
